Goal: Task Accomplishment & Management: Complete application form

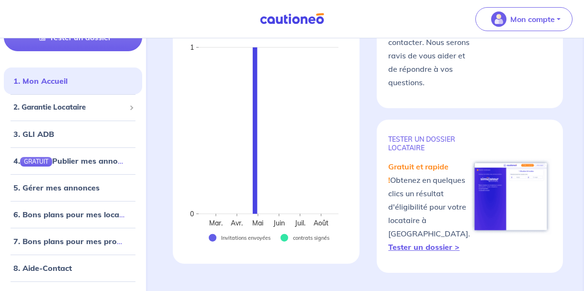
scroll to position [119, 0]
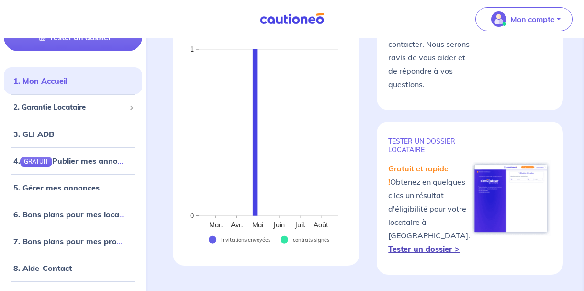
click at [427, 247] on strong "Tester un dossier >" at bounding box center [423, 249] width 71 height 10
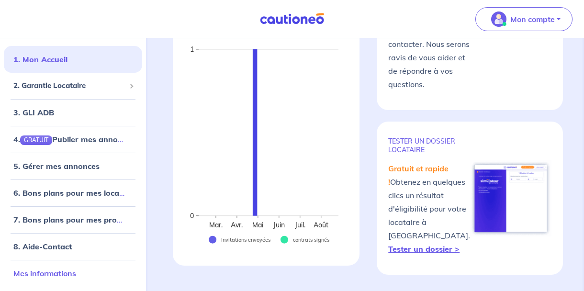
scroll to position [0, 0]
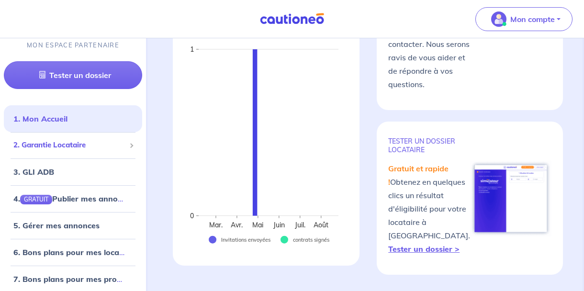
click at [66, 148] on span "2. Garantie Locataire" at bounding box center [69, 145] width 112 height 11
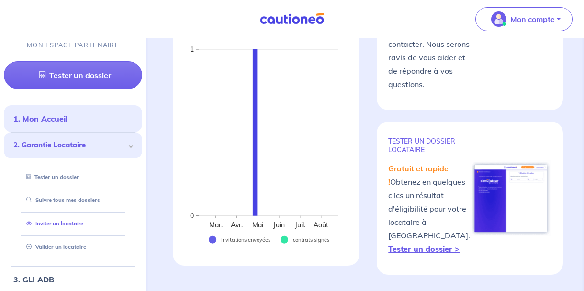
click at [71, 222] on link "Inviter un locataire" at bounding box center [52, 223] width 61 height 7
select select "FR"
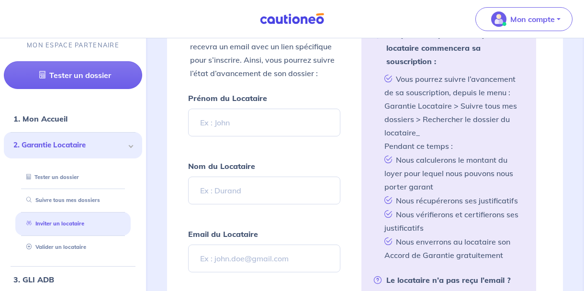
scroll to position [341, 0]
click at [231, 127] on input "Prénom du Locataire" at bounding box center [264, 122] width 152 height 28
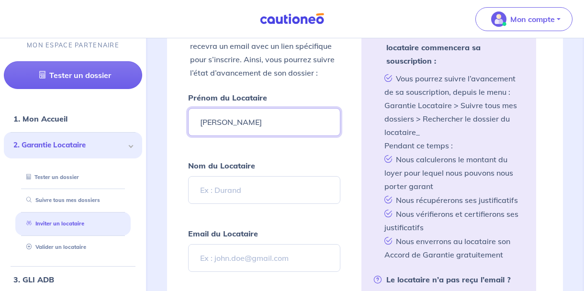
type input "[PERSON_NAME]"
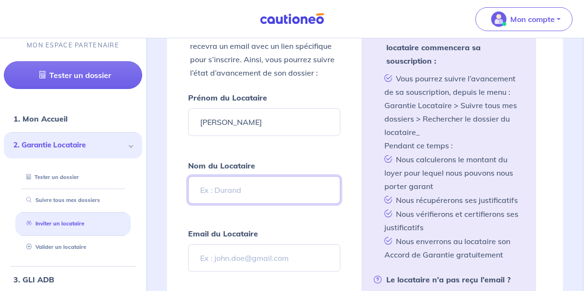
click at [201, 191] on input "Nom du Locataire" at bounding box center [264, 190] width 152 height 28
type input "[PERSON_NAME]"
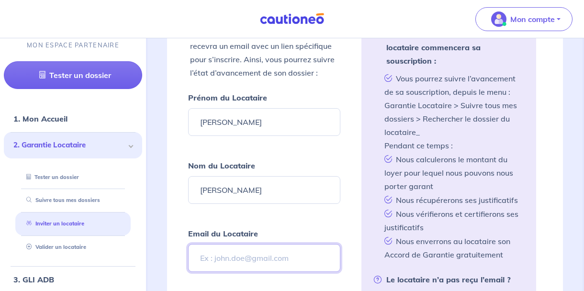
click at [206, 255] on input "Email du Locataire" at bounding box center [264, 258] width 152 height 28
paste input ""[PERSON_NAME]" <[PERSON_NAME][EMAIL_ADDRESS][PERSON_NAME][DOMAIN_NAME]>;"
click at [207, 260] on input ""[PERSON_NAME]" <[PERSON_NAME][EMAIL_ADDRESS][PERSON_NAME][DOMAIN_NAME]" at bounding box center [264, 258] width 152 height 28
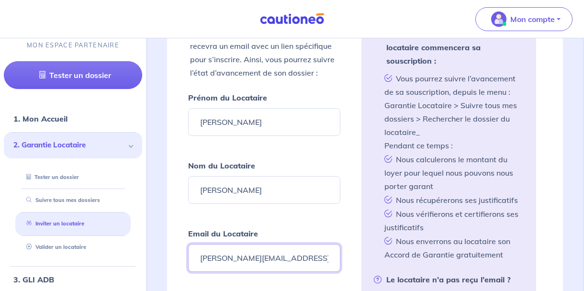
type input "[PERSON_NAME][EMAIL_ADDRESS][PERSON_NAME][DOMAIN_NAME]"
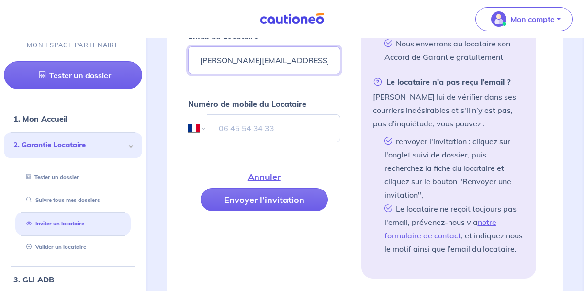
scroll to position [540, 0]
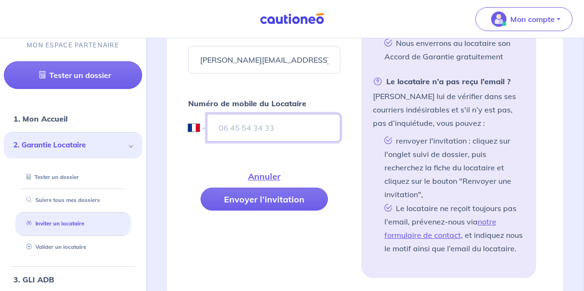
click at [241, 126] on input "tel" at bounding box center [274, 128] width 134 height 28
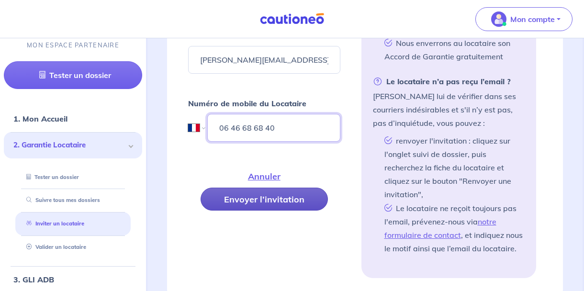
type input "06 46 68 68 40"
click at [259, 193] on button "Envoyer l’invitation" at bounding box center [264, 199] width 127 height 23
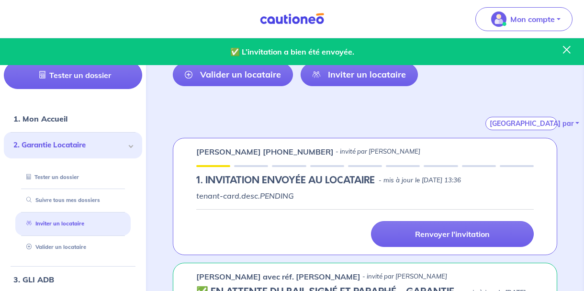
scroll to position [94, 0]
